Goal: Task Accomplishment & Management: Manage account settings

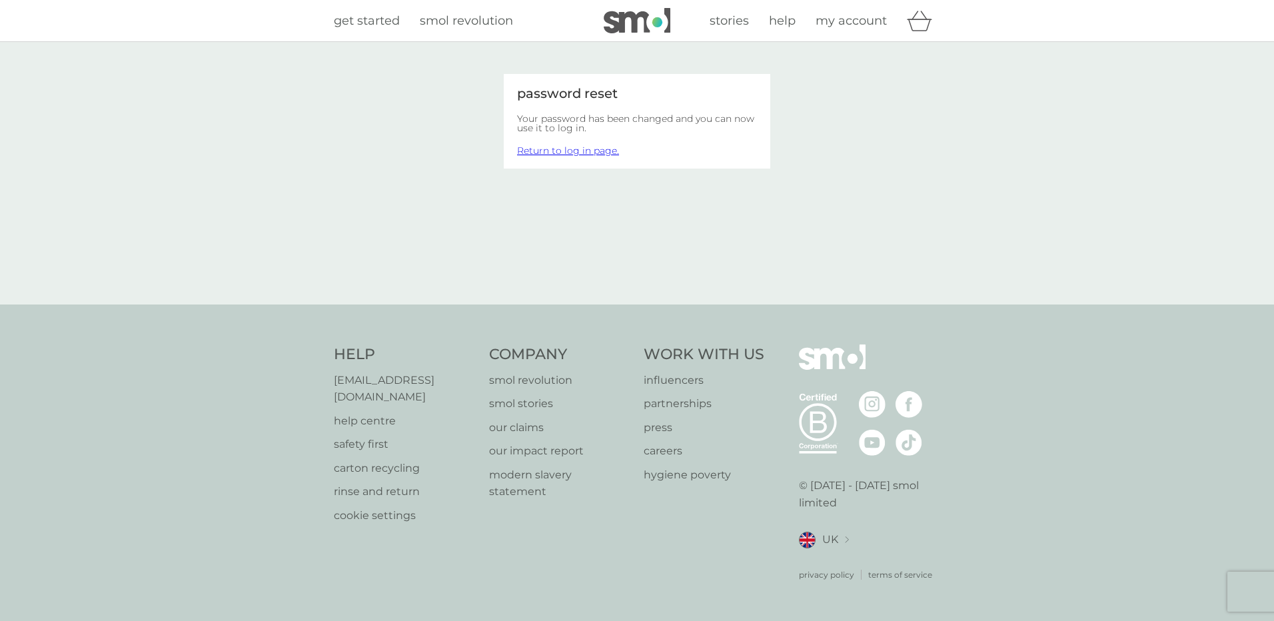
click at [577, 152] on link "Return to log in page." at bounding box center [568, 151] width 102 height 12
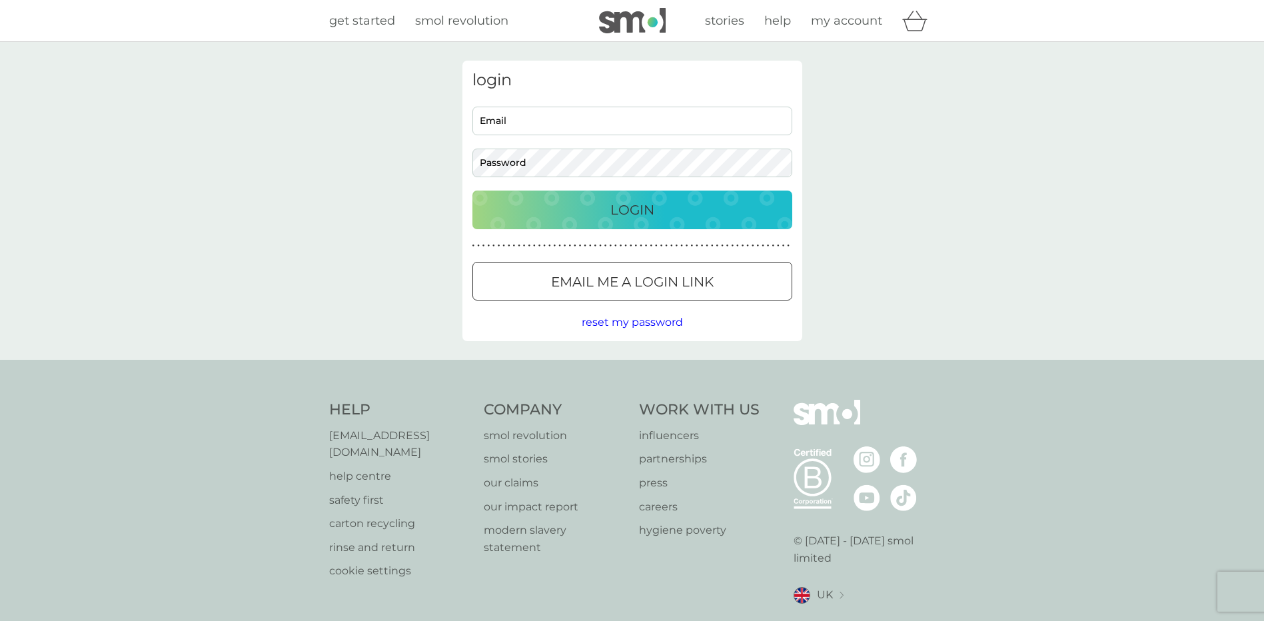
click at [570, 145] on div "Email Password" at bounding box center [632, 142] width 330 height 71
click at [574, 128] on input "Email" at bounding box center [632, 121] width 320 height 29
type input "danielle.starr-robson@unitestudents.com"
click at [600, 193] on button "Login" at bounding box center [632, 210] width 320 height 39
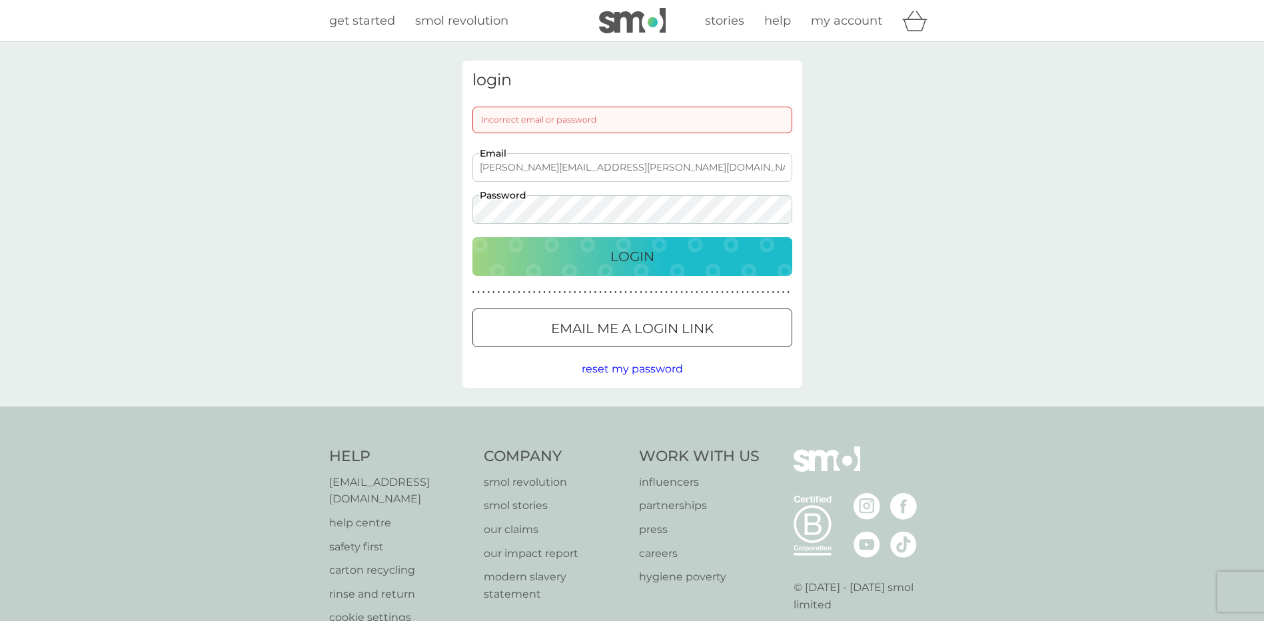
click at [289, 220] on div "login Incorrect email or password danielle.starr-robson@unitestudents.com Email…" at bounding box center [632, 224] width 1264 height 365
click at [578, 247] on div "Login" at bounding box center [632, 256] width 293 height 21
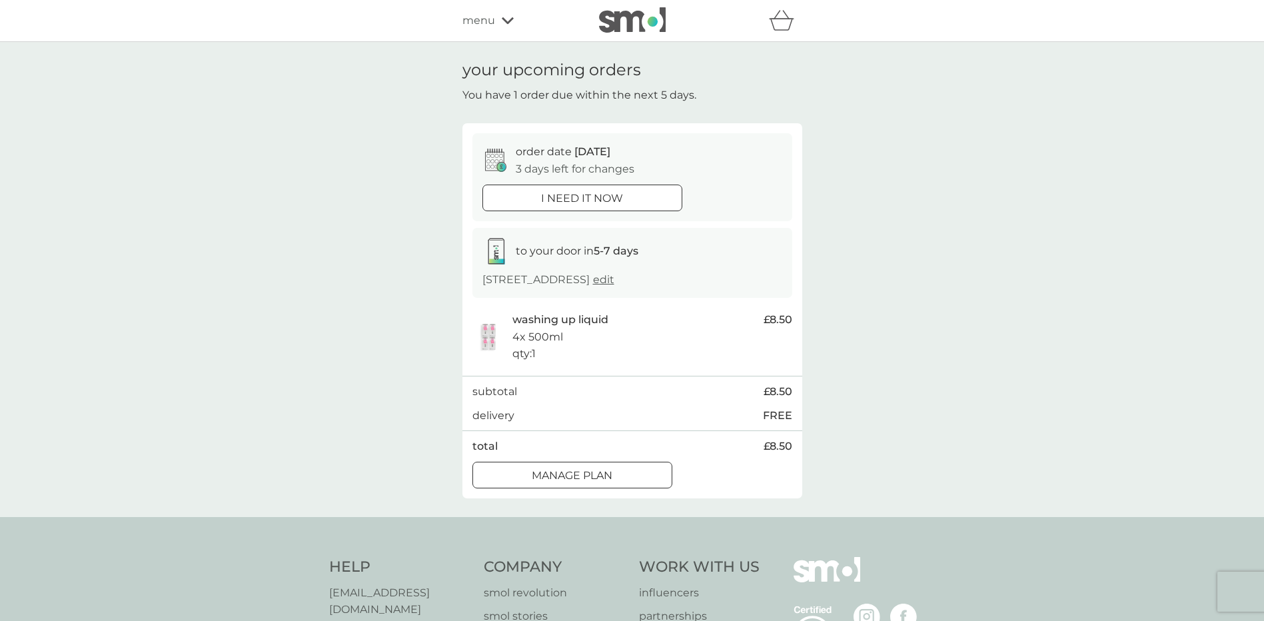
click at [574, 484] on button "Manage plan" at bounding box center [572, 475] width 200 height 27
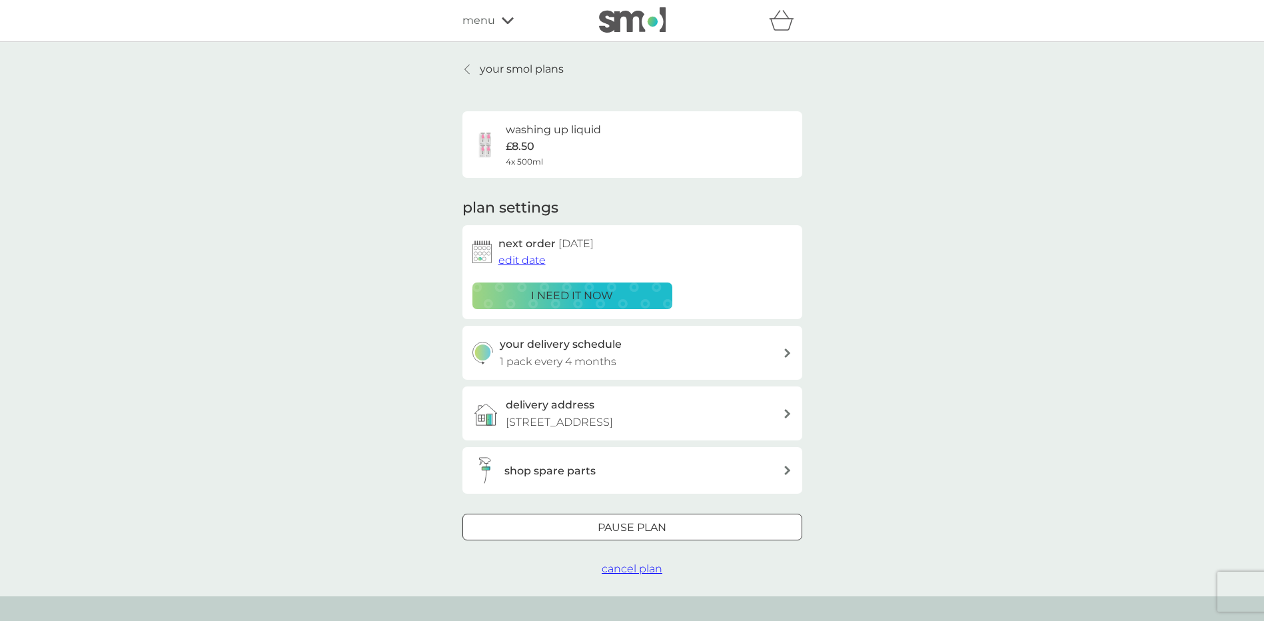
click at [522, 256] on span "edit date" at bounding box center [521, 260] width 47 height 13
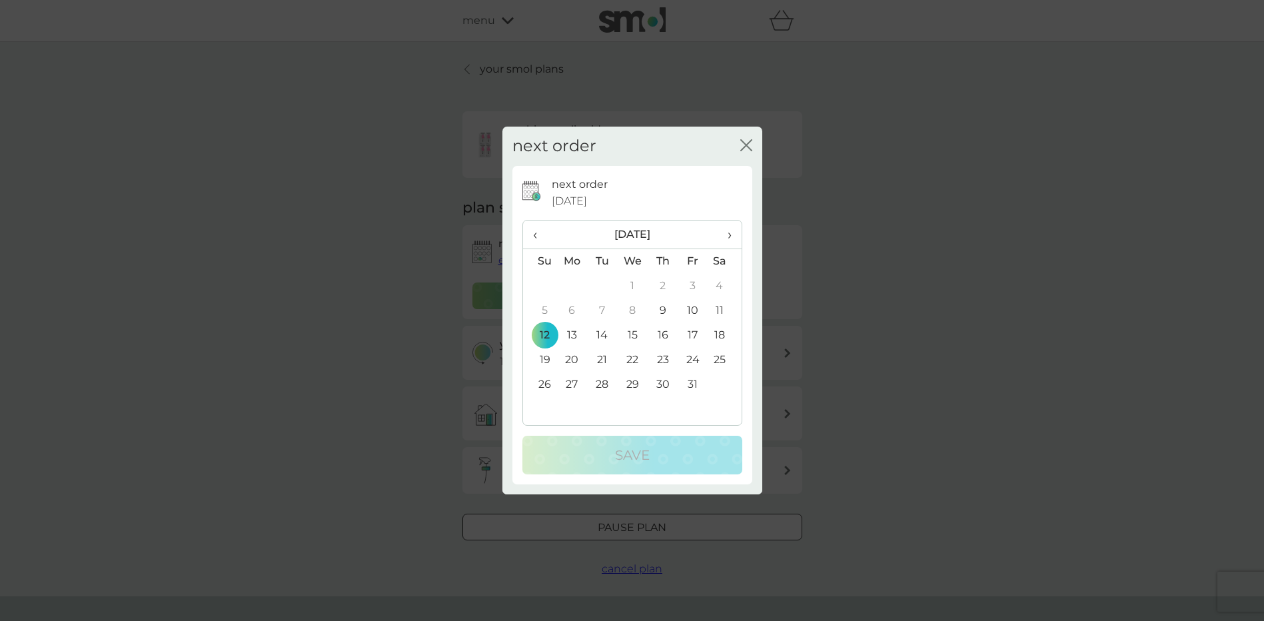
click at [728, 234] on span "›" at bounding box center [724, 235] width 13 height 28
click at [720, 383] on td "31" at bounding box center [724, 385] width 33 height 25
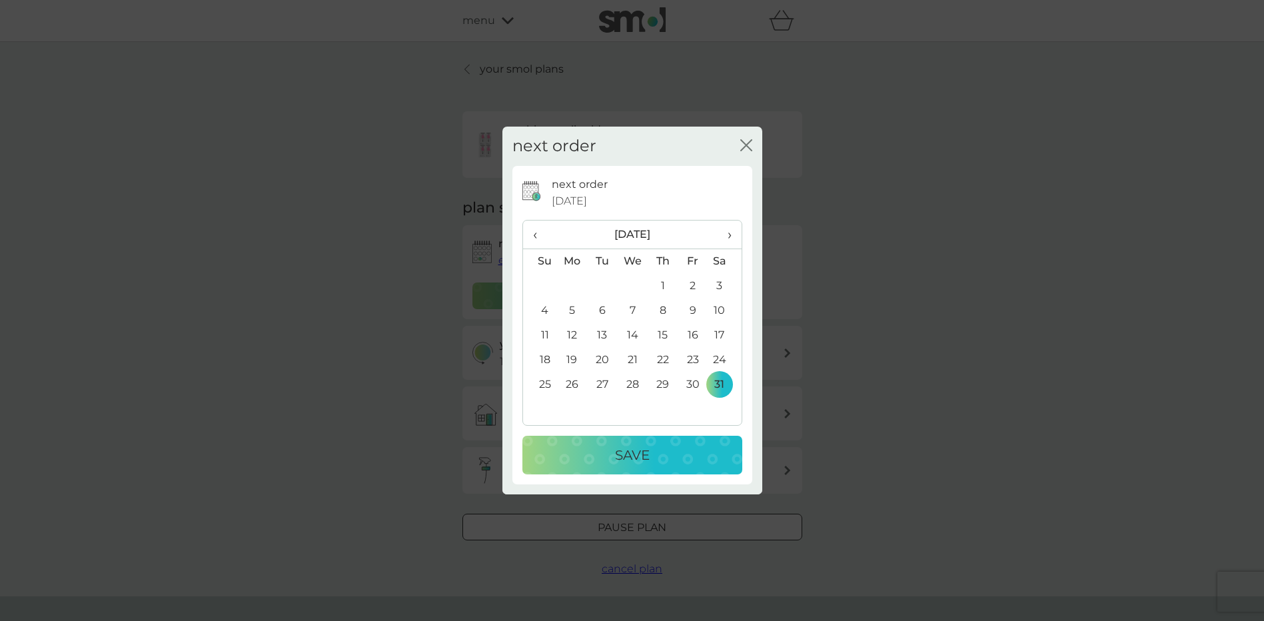
click at [664, 460] on div "Save" at bounding box center [632, 454] width 193 height 21
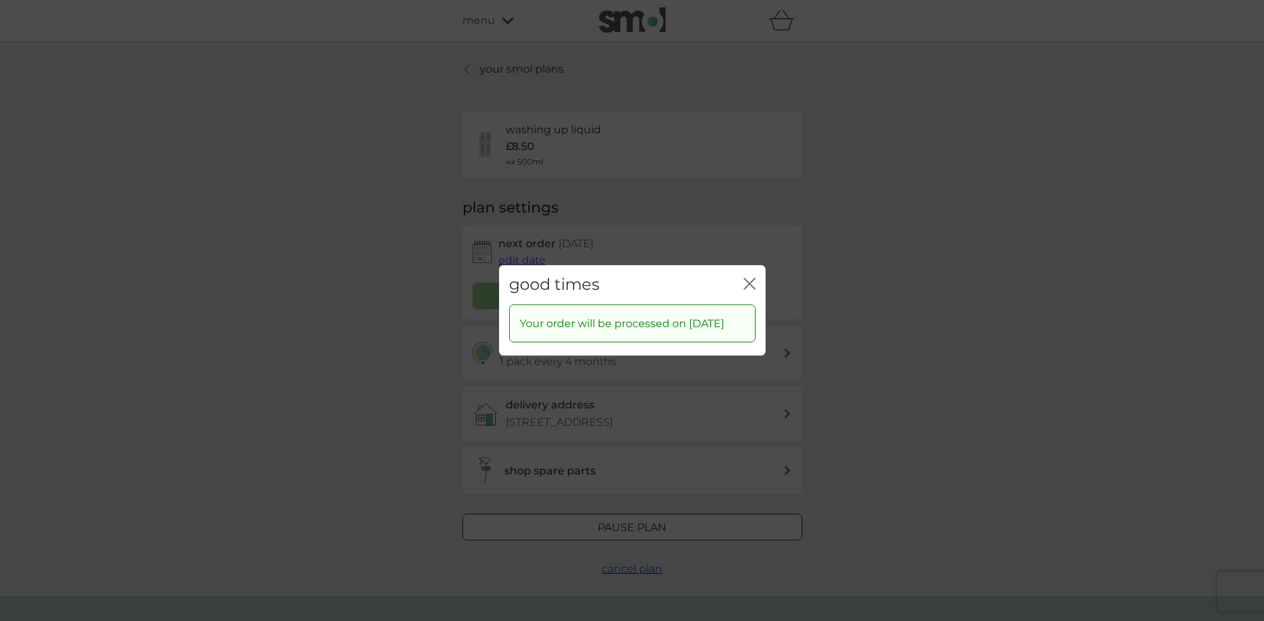
click at [748, 278] on icon "close" at bounding box center [750, 284] width 12 height 12
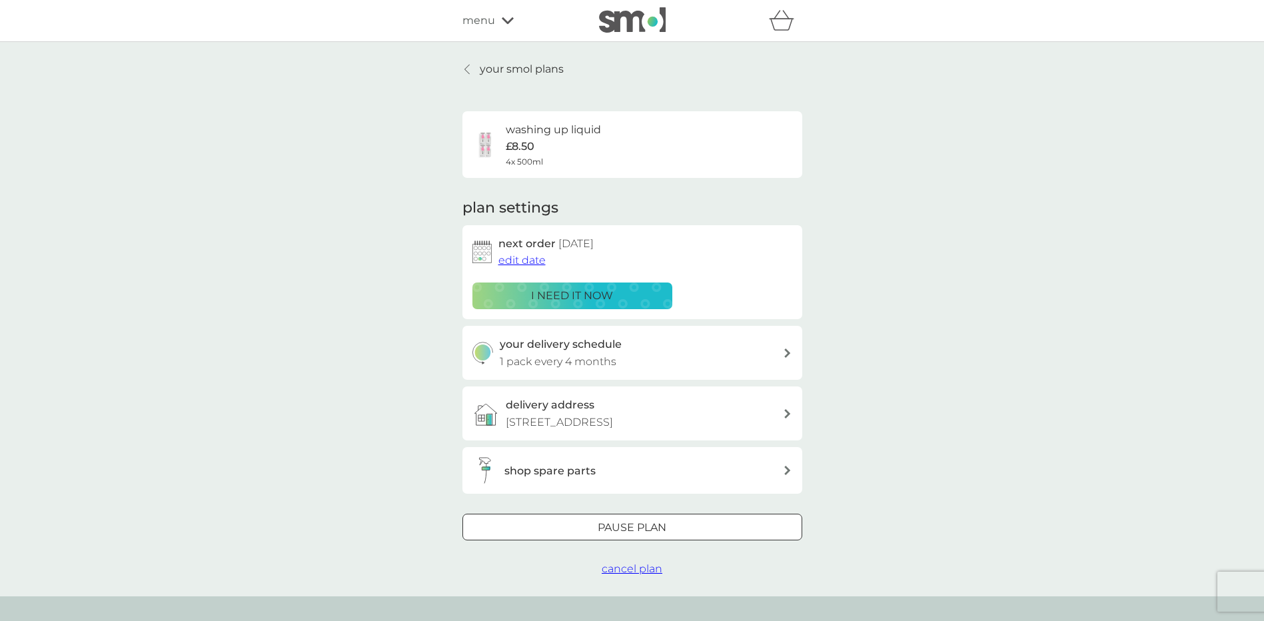
click at [506, 19] on icon at bounding box center [508, 21] width 12 height 8
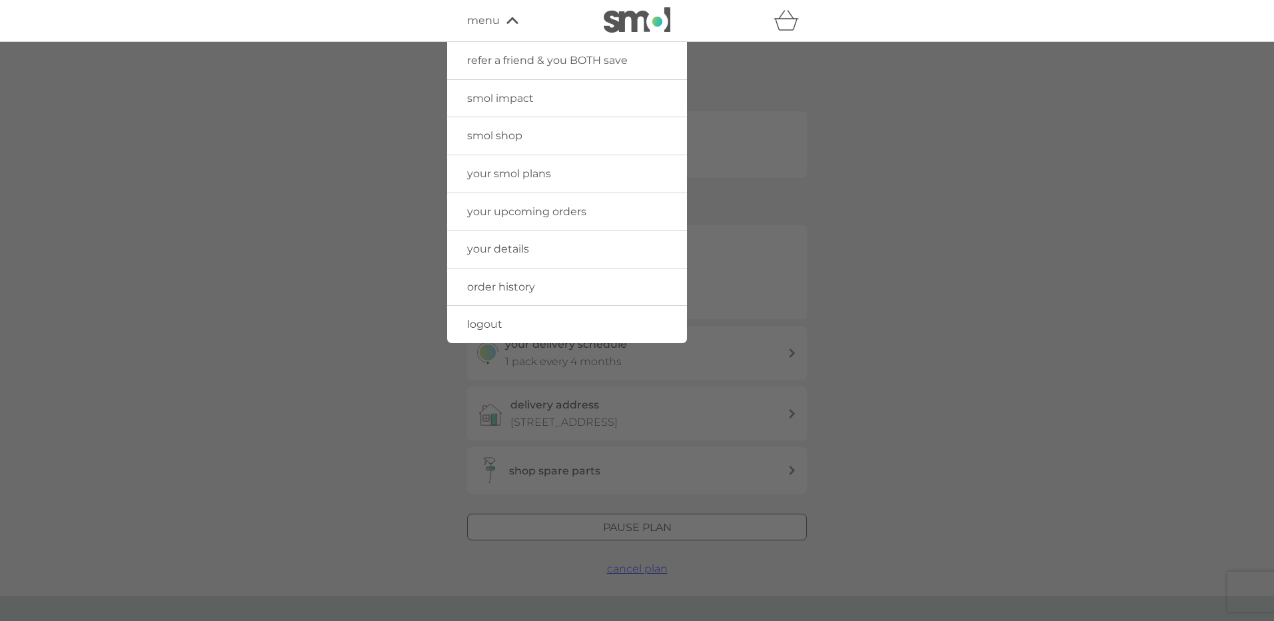
click at [498, 169] on span "your smol plans" at bounding box center [509, 173] width 84 height 13
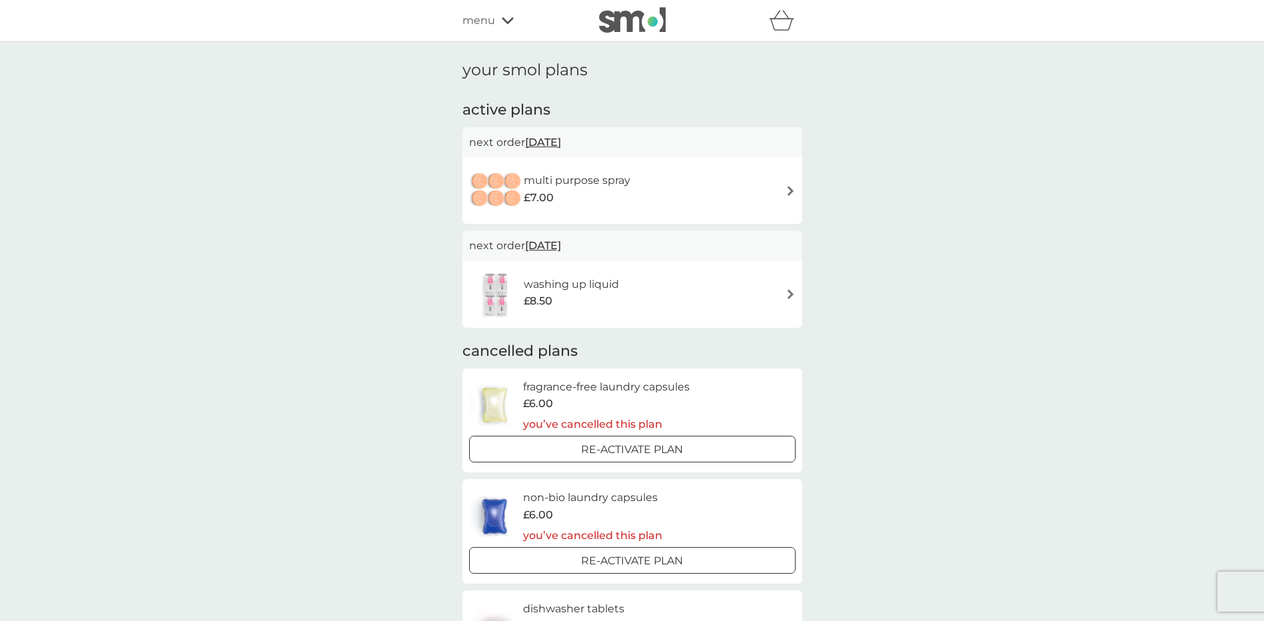
click at [795, 189] on img at bounding box center [791, 191] width 10 height 10
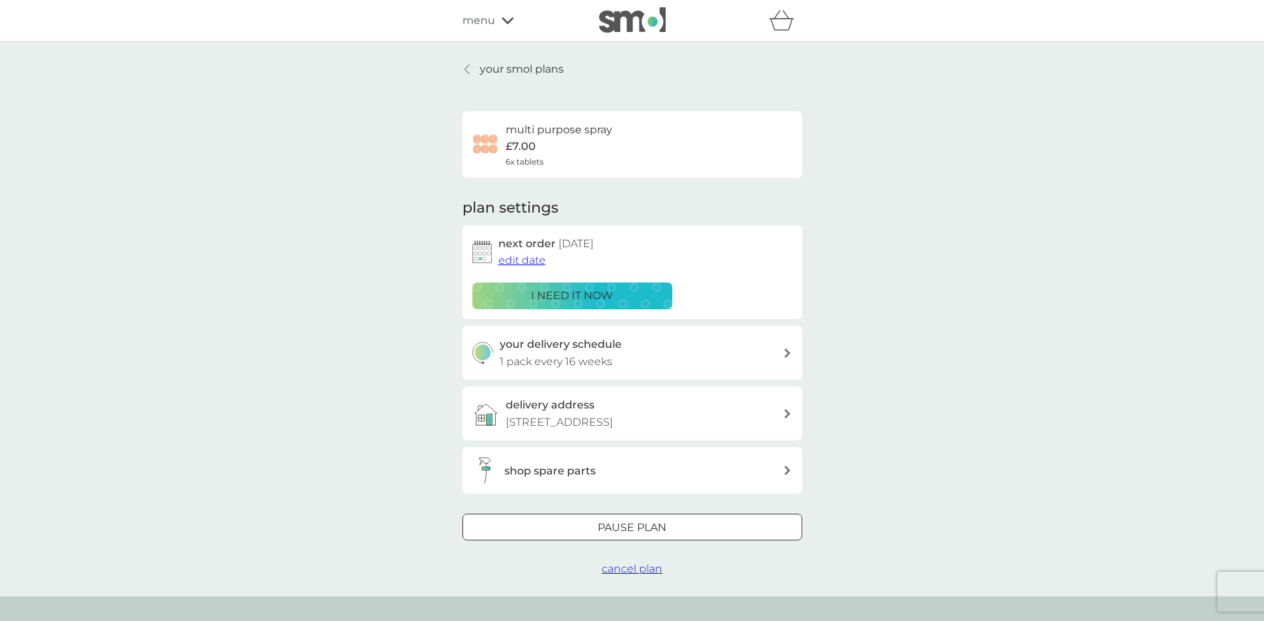
click at [522, 261] on span "edit date" at bounding box center [521, 260] width 47 height 13
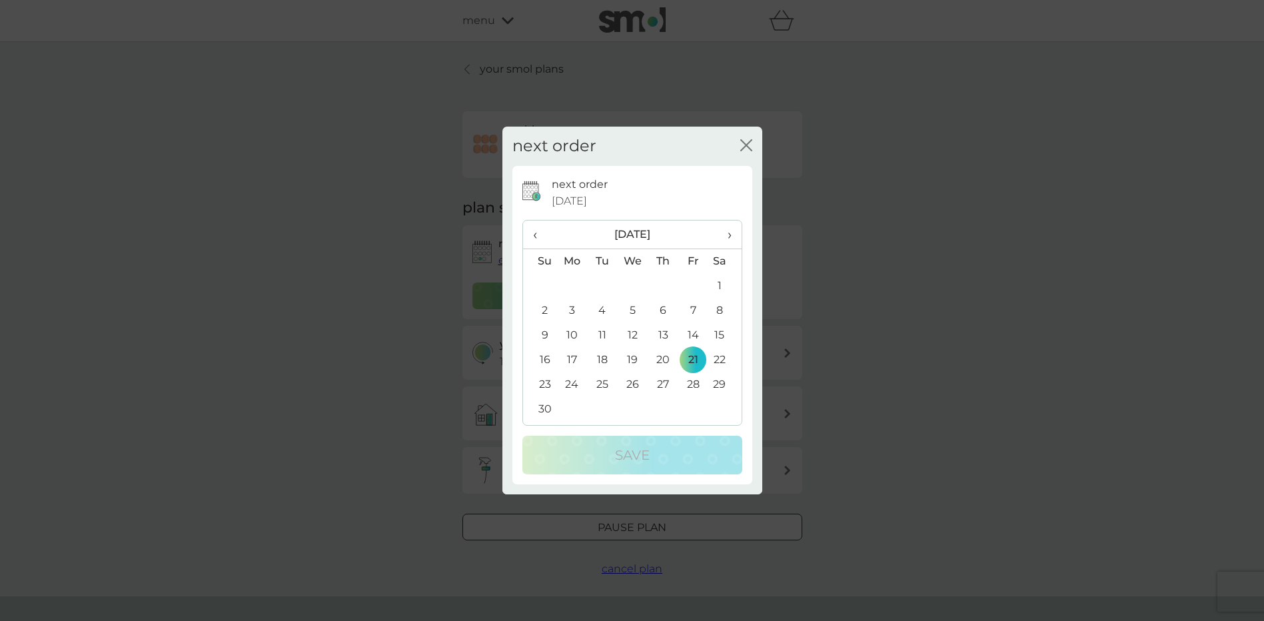
click at [734, 229] on th "›" at bounding box center [724, 235] width 33 height 29
click at [720, 388] on td "31" at bounding box center [724, 385] width 33 height 25
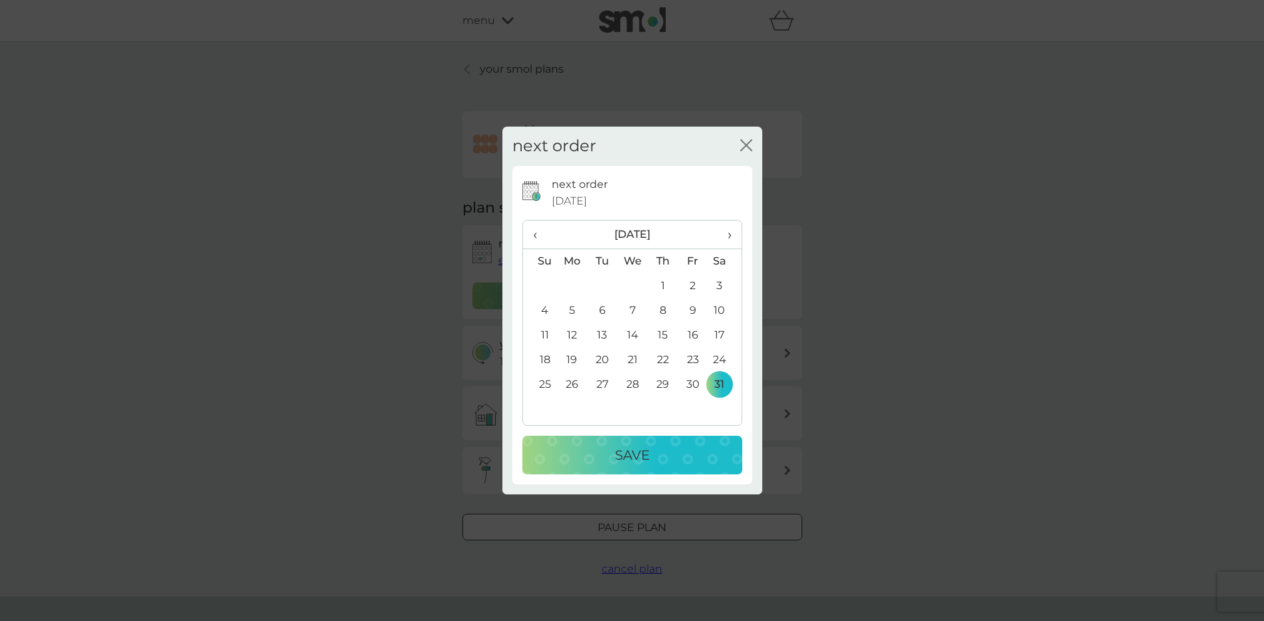
click at [660, 464] on div "Save" at bounding box center [632, 454] width 193 height 21
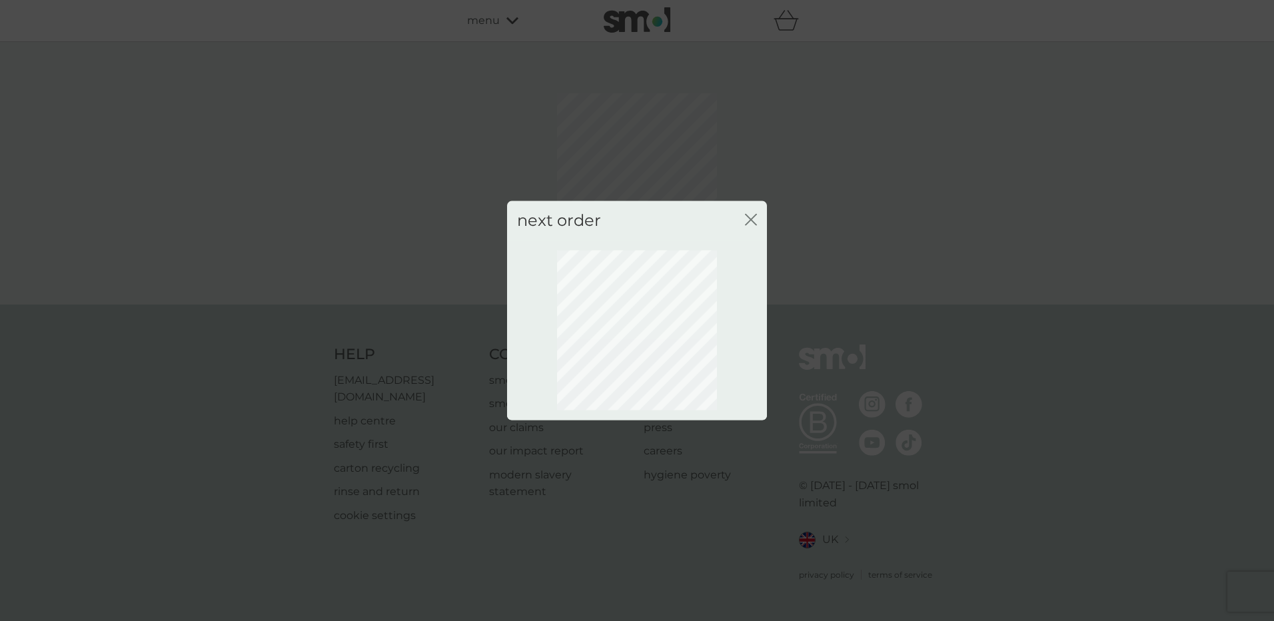
click at [752, 217] on icon "close" at bounding box center [751, 220] width 12 height 12
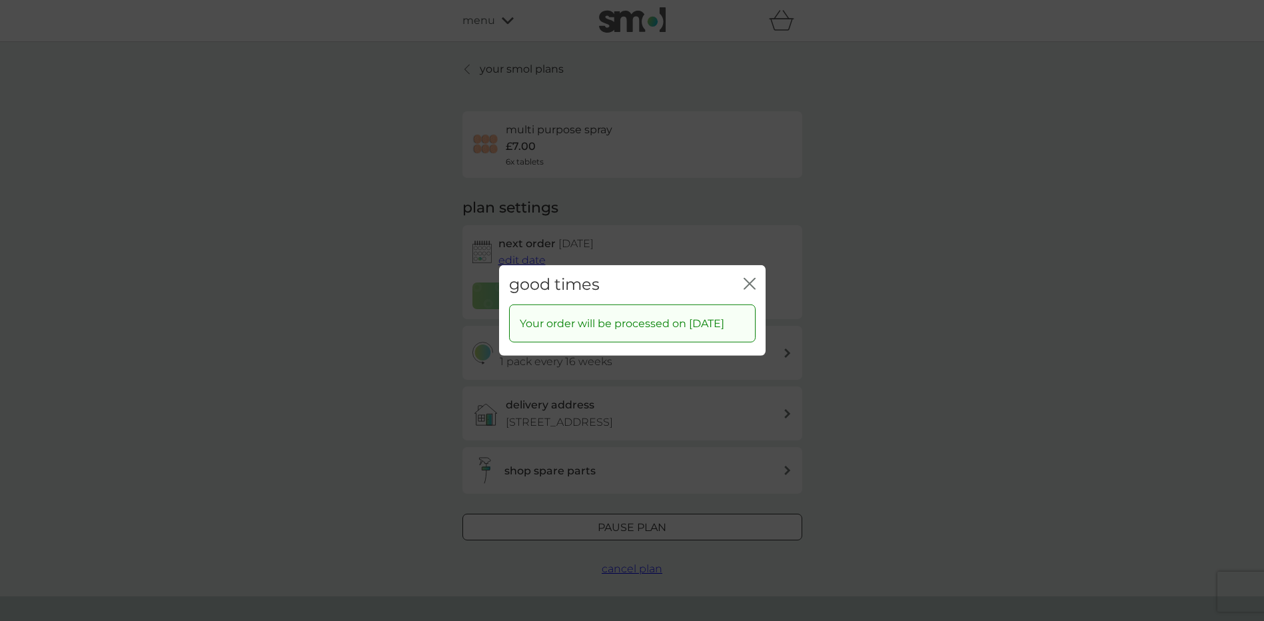
click at [736, 281] on div "good times close" at bounding box center [632, 284] width 267 height 39
click at [750, 278] on icon "close" at bounding box center [750, 284] width 12 height 12
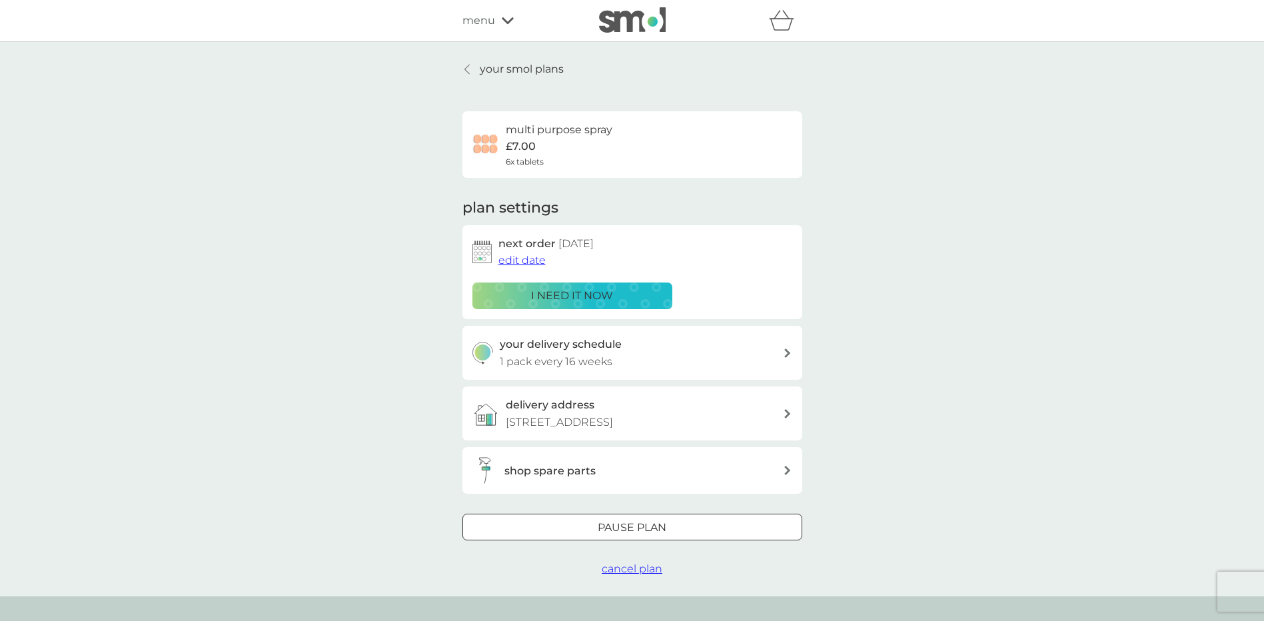
click at [498, 65] on p "your smol plans" at bounding box center [522, 69] width 84 height 17
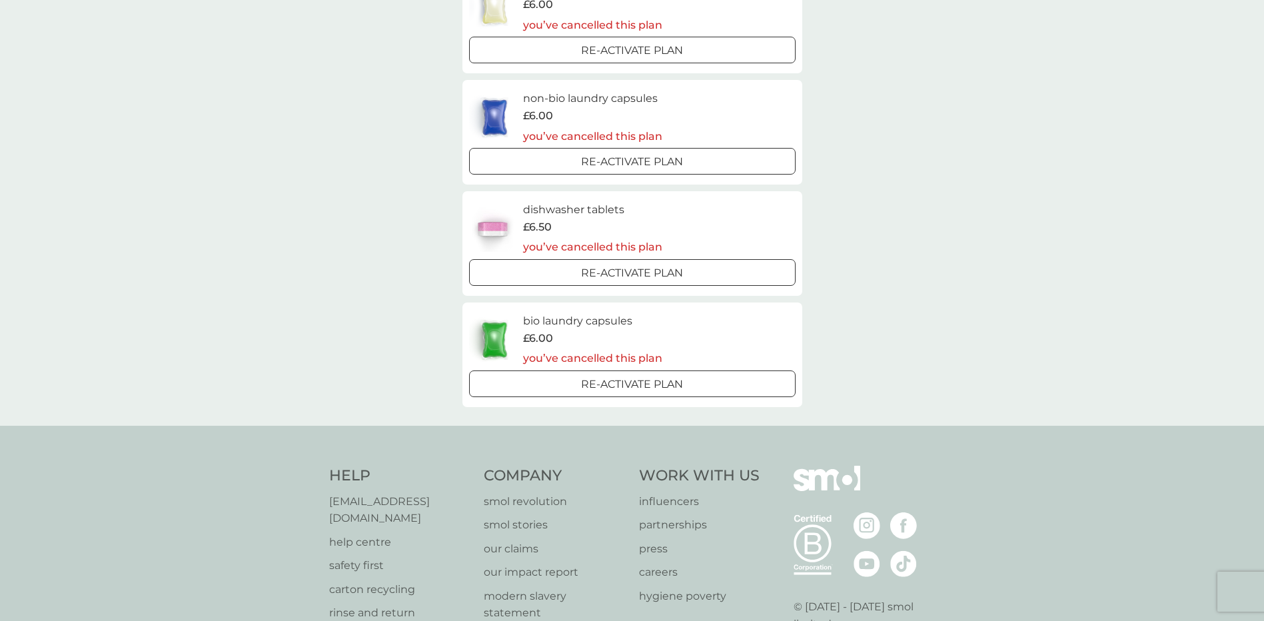
scroll to position [400, 0]
